Goal: Task Accomplishment & Management: Manage account settings

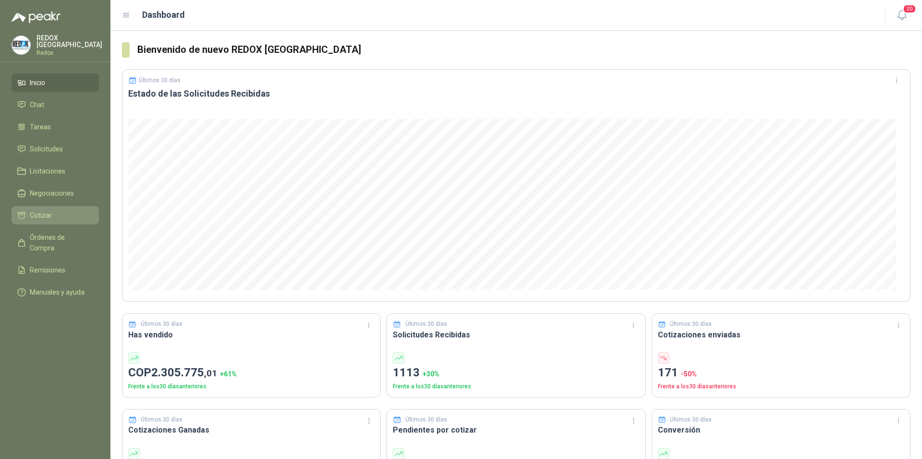
click at [51, 216] on li "Cotizar" at bounding box center [55, 215] width 76 height 11
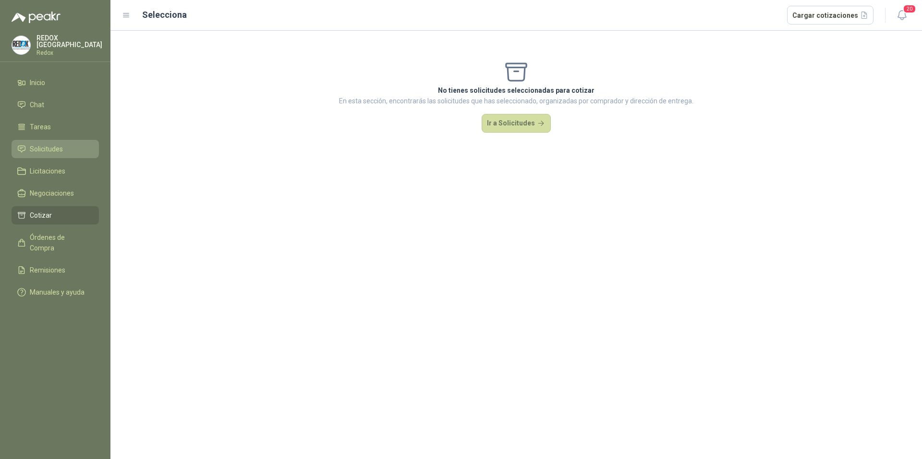
click at [51, 146] on span "Solicitudes" at bounding box center [46, 149] width 33 height 11
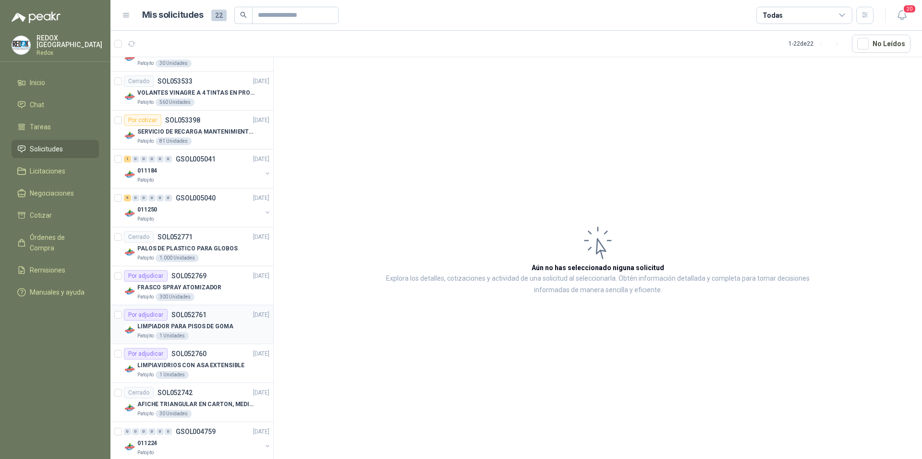
scroll to position [441, 0]
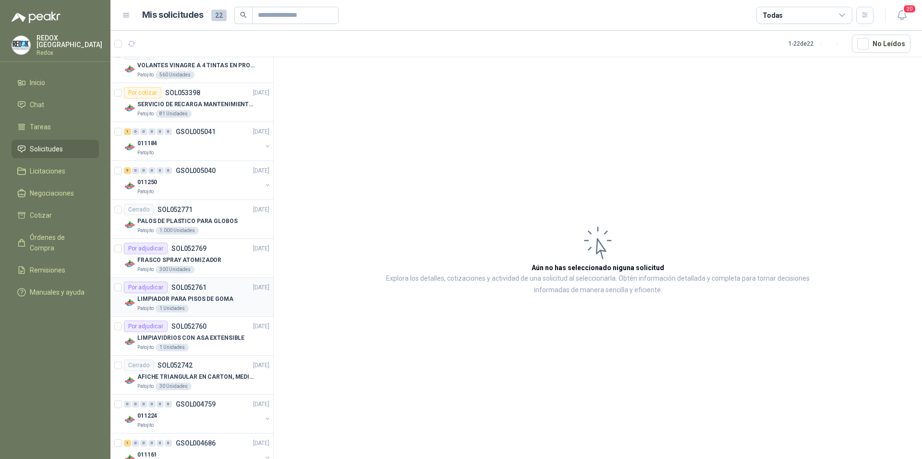
click at [212, 299] on p "LIMPIADOR PARA PISOS DE GOMA" at bounding box center [185, 298] width 96 height 9
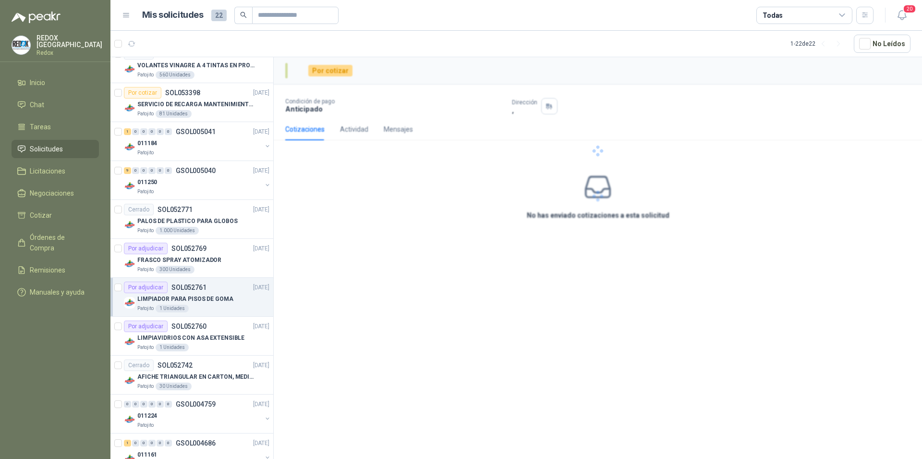
scroll to position [441, 0]
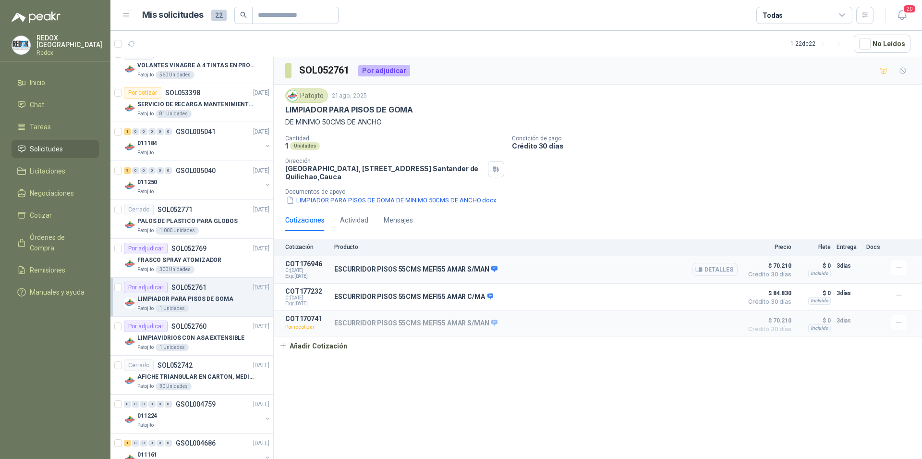
click at [717, 270] on button "Detalles" at bounding box center [714, 269] width 45 height 13
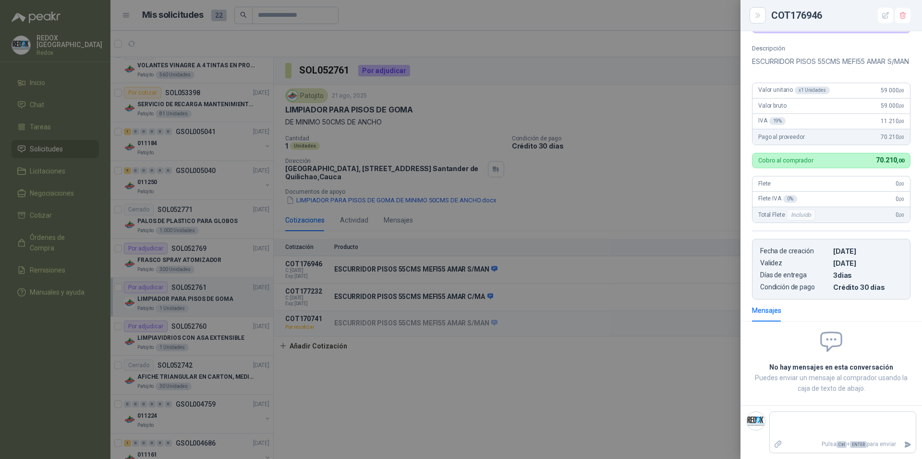
scroll to position [87, 0]
click at [559, 367] on div at bounding box center [461, 229] width 922 height 459
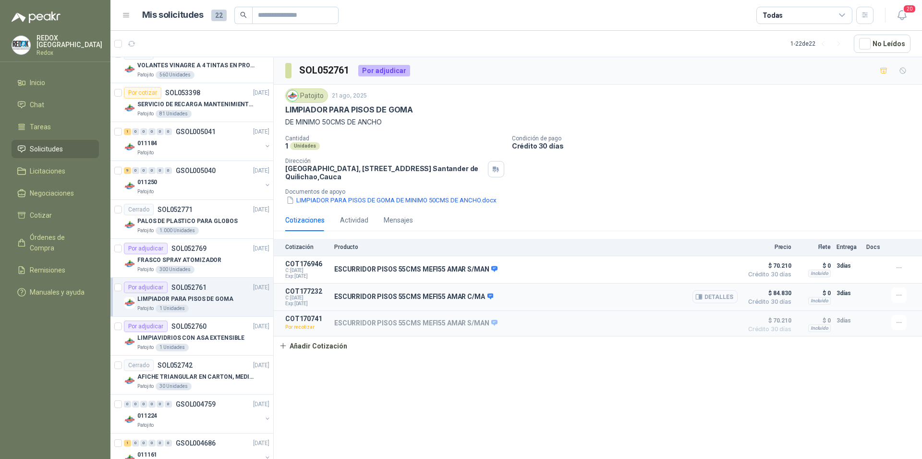
click at [711, 297] on button "Detalles" at bounding box center [714, 296] width 45 height 13
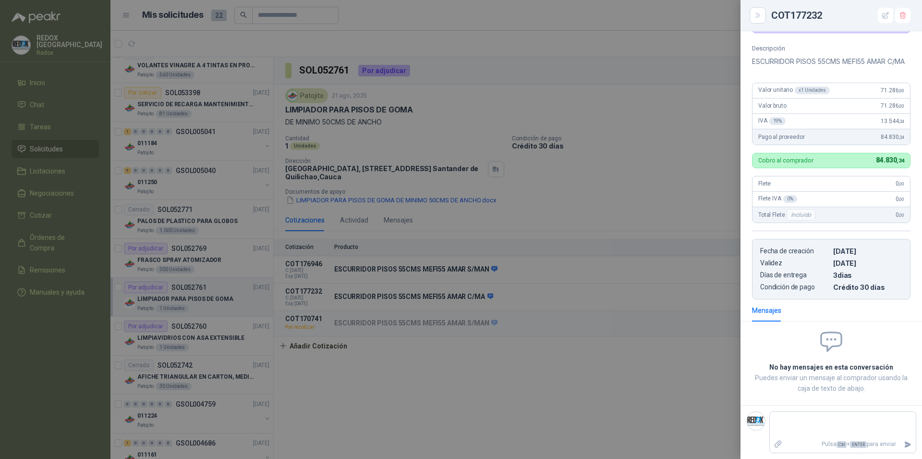
click at [634, 276] on div at bounding box center [461, 229] width 922 height 459
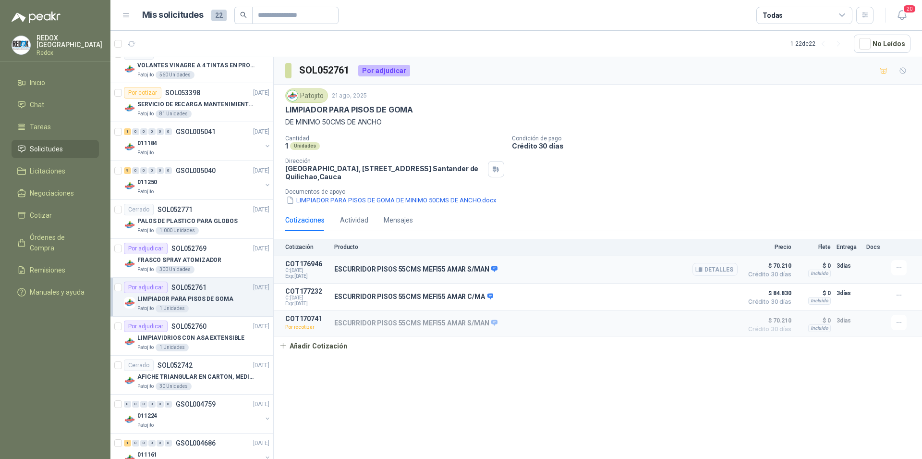
click at [709, 271] on button "Detalles" at bounding box center [714, 269] width 45 height 13
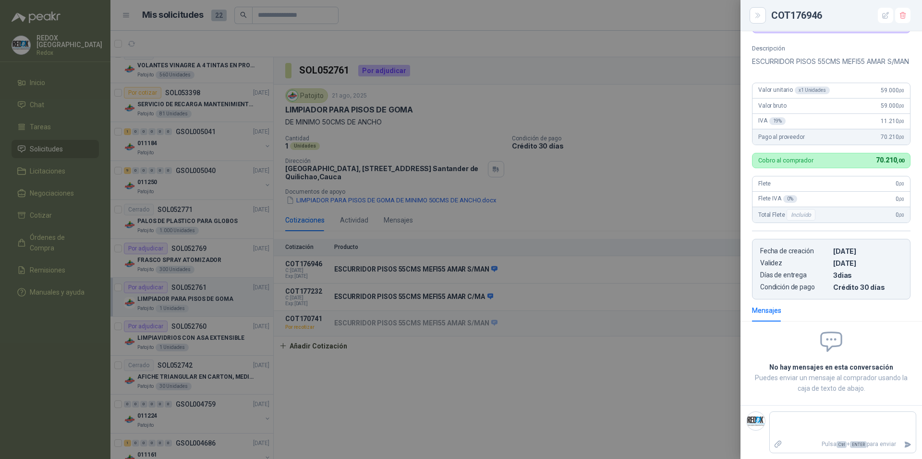
click at [560, 303] on div at bounding box center [461, 229] width 922 height 459
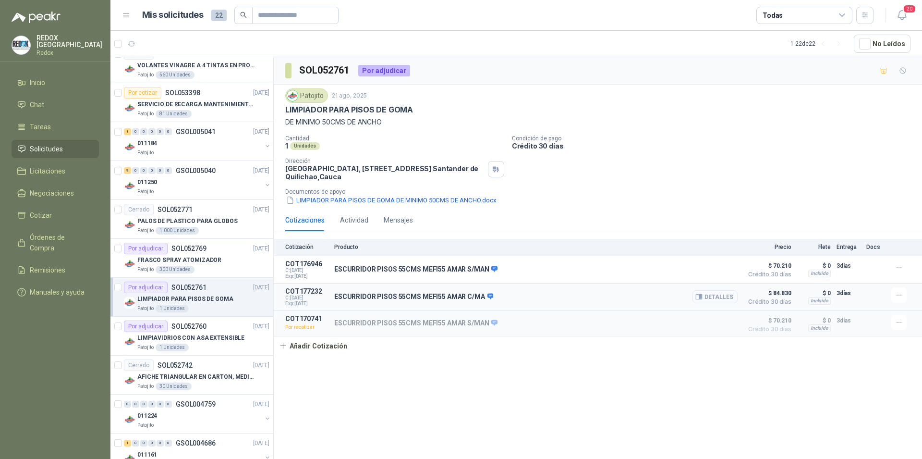
click at [725, 296] on button "Detalles" at bounding box center [714, 296] width 45 height 13
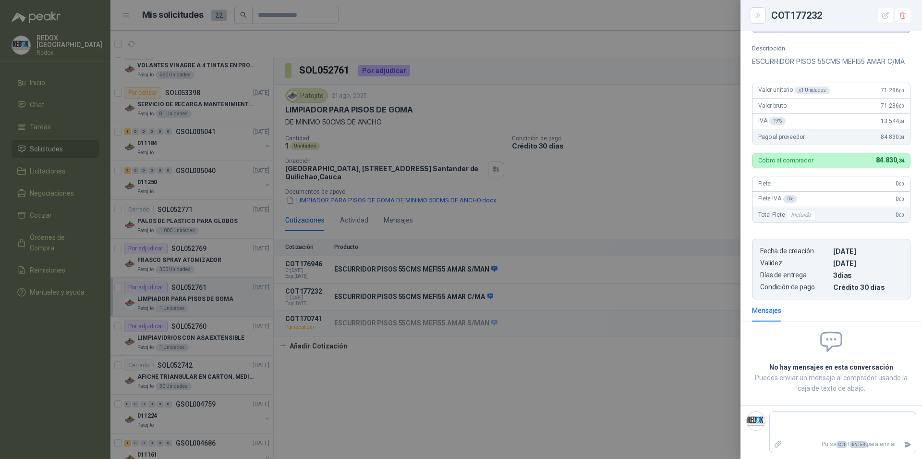
click at [684, 275] on div at bounding box center [461, 229] width 922 height 459
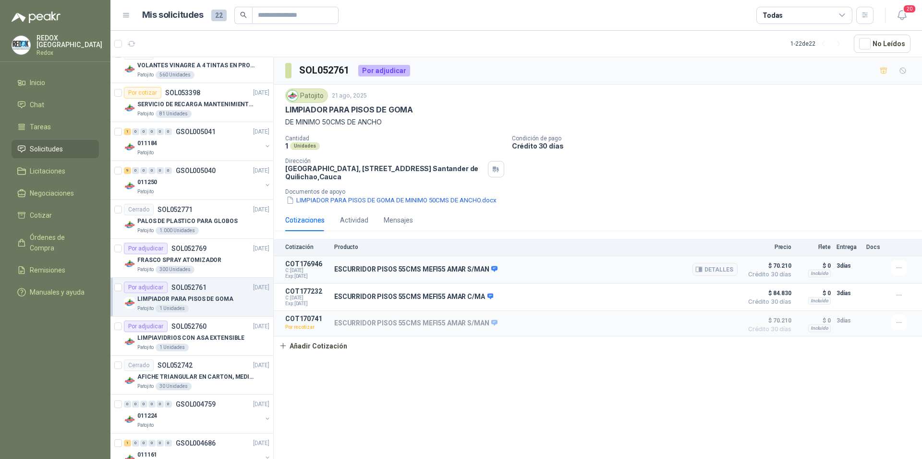
click at [718, 270] on button "Detalles" at bounding box center [714, 269] width 45 height 13
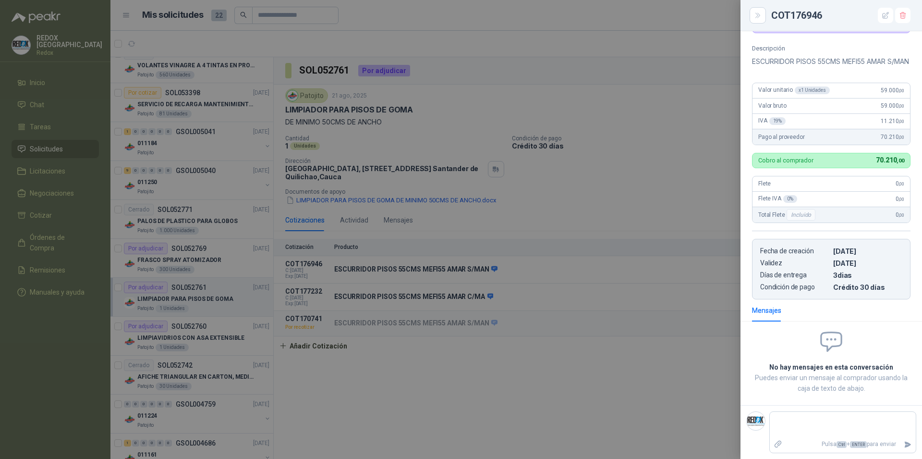
click at [706, 273] on div at bounding box center [461, 229] width 922 height 459
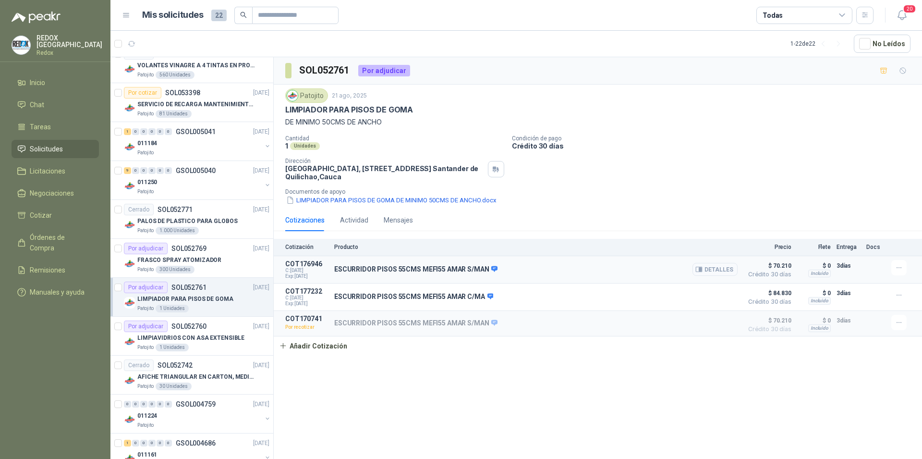
click at [725, 273] on button "Detalles" at bounding box center [714, 269] width 45 height 13
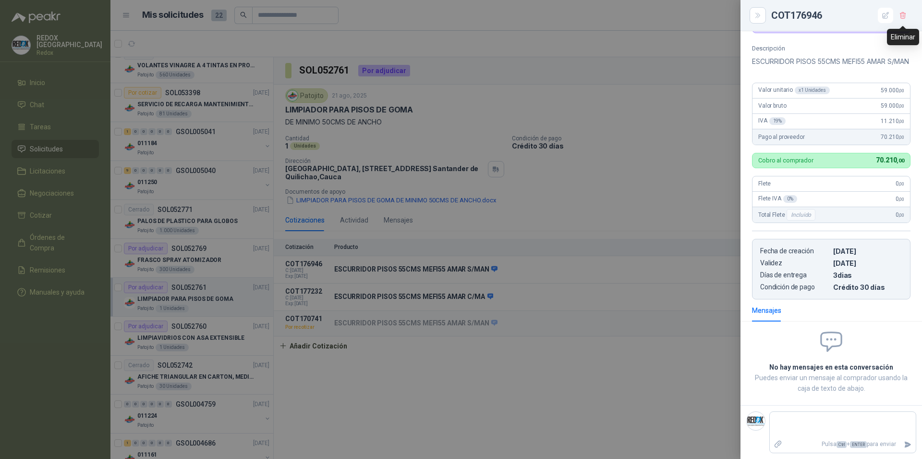
click at [902, 16] on icon "button" at bounding box center [902, 15] width 5 height 7
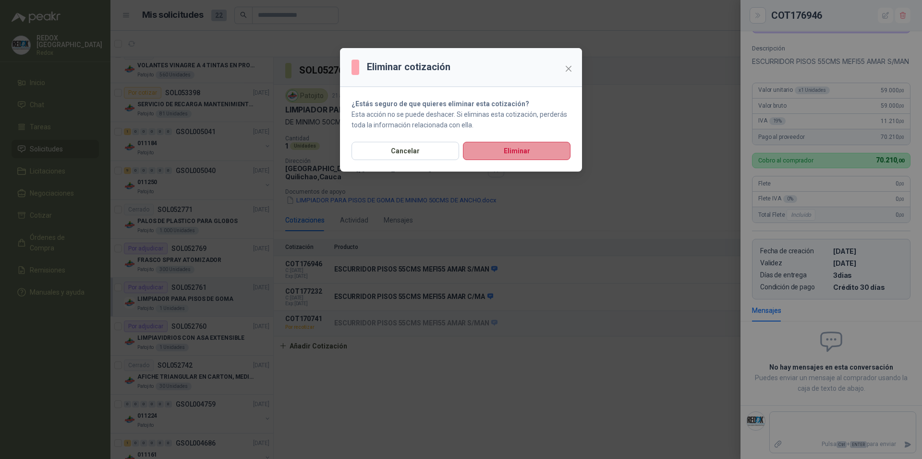
click at [541, 149] on button "Eliminar" at bounding box center [517, 151] width 108 height 18
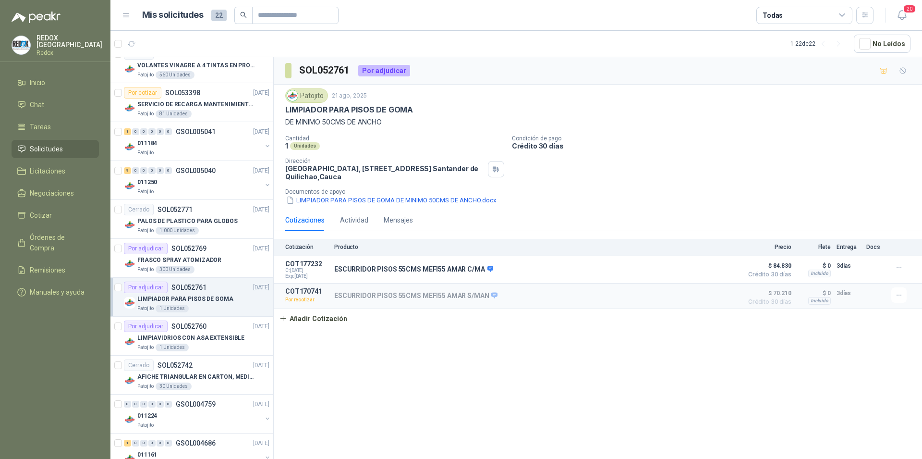
click at [726, 372] on div "SOL052761 Por adjudicar Patojito [DATE] LIMPIADOR PARA PISOS DE GOMA DE MINIMO …" at bounding box center [598, 259] width 648 height 405
click at [720, 297] on button "Detalles" at bounding box center [714, 295] width 45 height 13
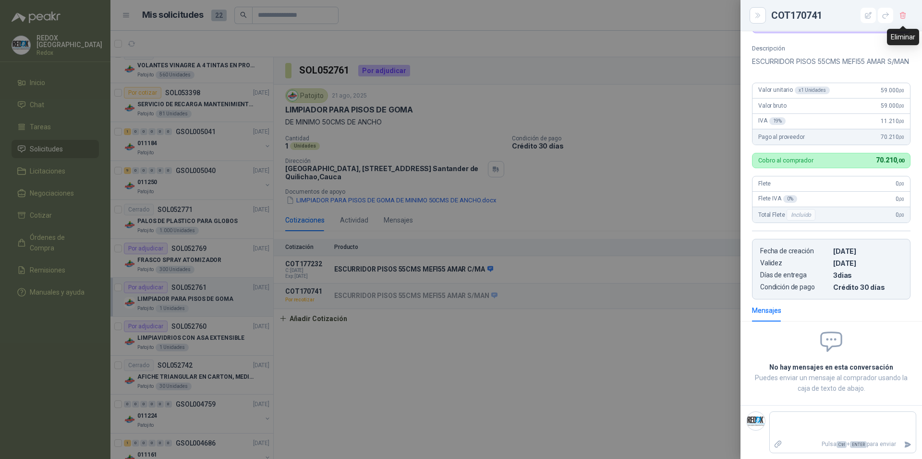
click at [901, 16] on icon "button" at bounding box center [902, 15] width 5 height 7
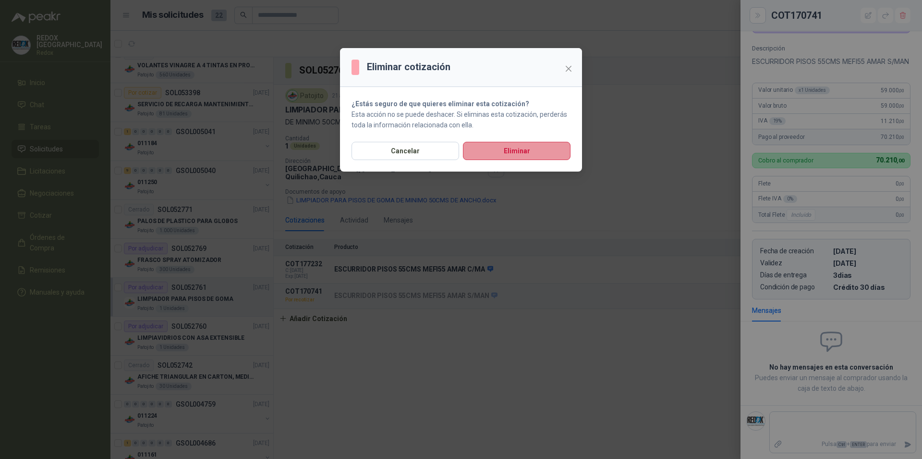
click at [526, 153] on button "Eliminar" at bounding box center [517, 151] width 108 height 18
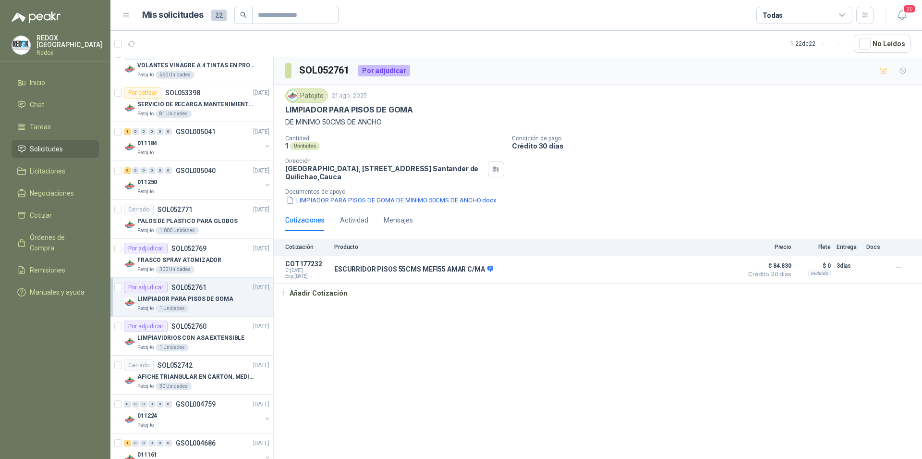
click at [631, 365] on div "SOL052761 Por adjudicar Patojito [DATE] LIMPIADOR PARA PISOS DE GOMA DE MINIMO …" at bounding box center [598, 259] width 648 height 405
click at [523, 387] on div "SOL052761 Por adjudicar Patojito [DATE] LIMPIADOR PARA PISOS DE GOMA DE MINIMO …" at bounding box center [598, 259] width 648 height 405
